Goal: Transaction & Acquisition: Book appointment/travel/reservation

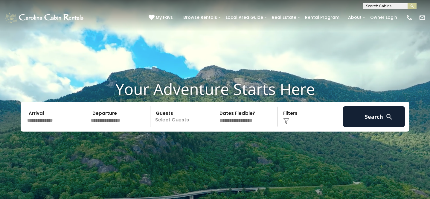
click at [64, 121] on input "text" at bounding box center [56, 116] width 62 height 21
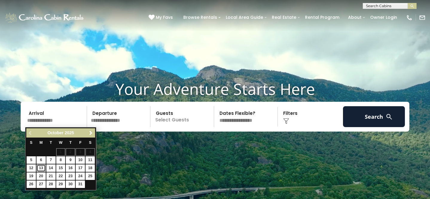
click at [40, 168] on link "13" at bounding box center [40, 168] width 9 height 7
type input "********"
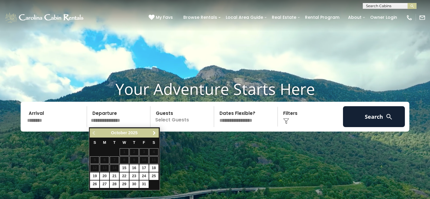
click at [154, 132] on span "Next" at bounding box center [154, 133] width 5 height 5
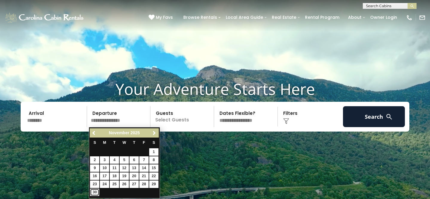
click at [93, 194] on link "30" at bounding box center [94, 192] width 9 height 7
type input "********"
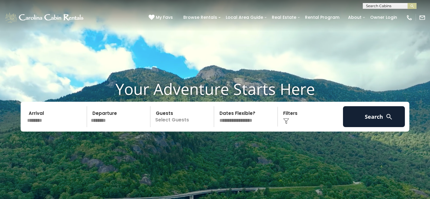
click at [181, 117] on p "Select Guests" at bounding box center [183, 116] width 62 height 21
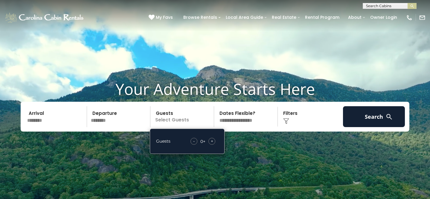
click at [212, 141] on span "+" at bounding box center [212, 141] width 2 height 6
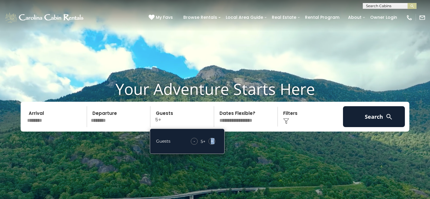
click at [212, 141] on span "+" at bounding box center [212, 141] width 2 height 6
click at [250, 118] on select "**********" at bounding box center [247, 116] width 62 height 21
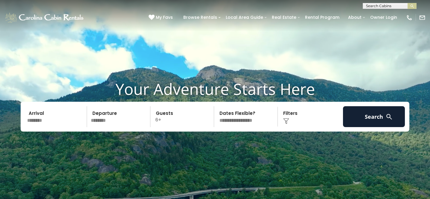
select select "*"
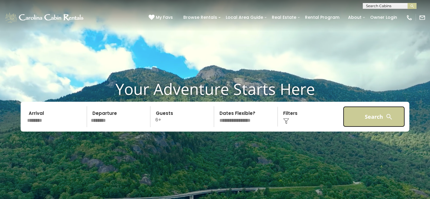
click at [381, 117] on button "Search" at bounding box center [374, 116] width 62 height 21
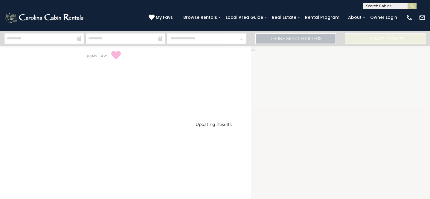
select select "*"
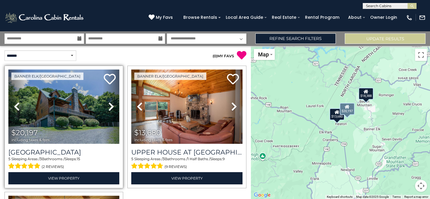
click at [111, 107] on icon at bounding box center [111, 107] width 6 height 10
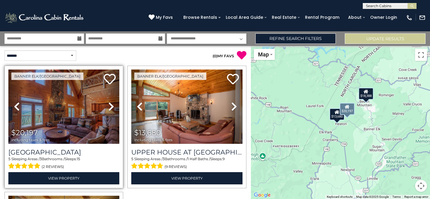
click at [111, 107] on icon at bounding box center [111, 107] width 6 height 10
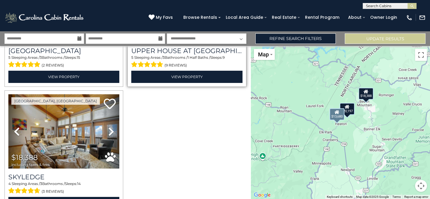
scroll to position [115, 0]
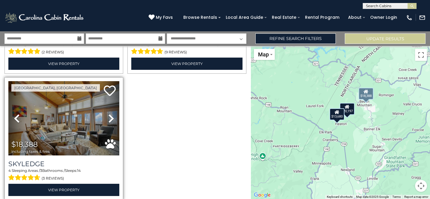
click at [108, 117] on link "Next" at bounding box center [111, 118] width 17 height 74
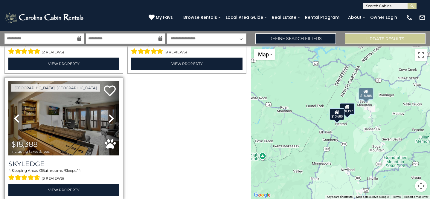
click at [108, 117] on icon at bounding box center [111, 119] width 6 height 10
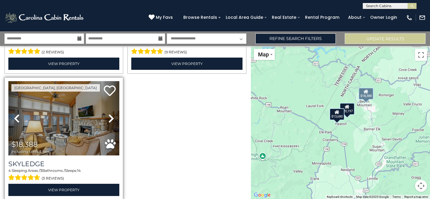
click at [108, 117] on icon at bounding box center [111, 119] width 6 height 10
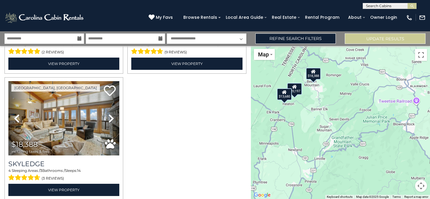
drag, startPoint x: 377, startPoint y: 180, endPoint x: 323, endPoint y: 160, distance: 57.1
click at [323, 160] on div "$20,197 $13,680 $18,388" at bounding box center [340, 122] width 179 height 153
